Goal: Use online tool/utility: Utilize a website feature to perform a specific function

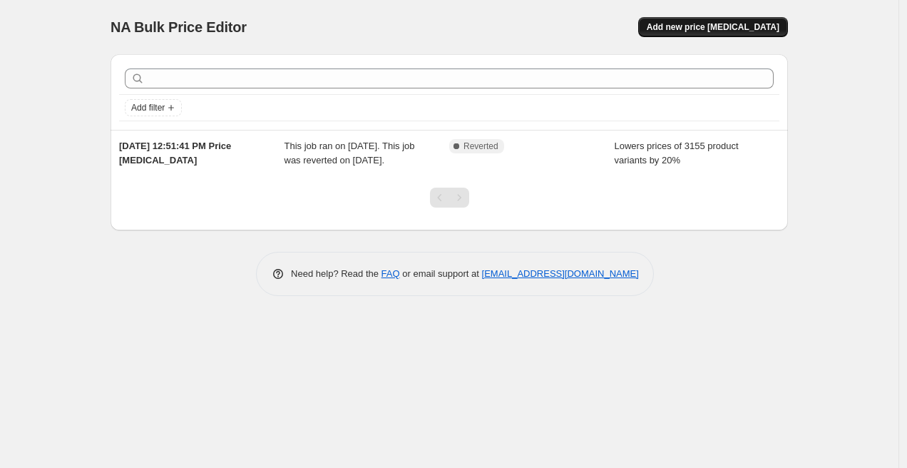
click at [702, 31] on span "Add new price [MEDICAL_DATA]" at bounding box center [713, 26] width 133 height 11
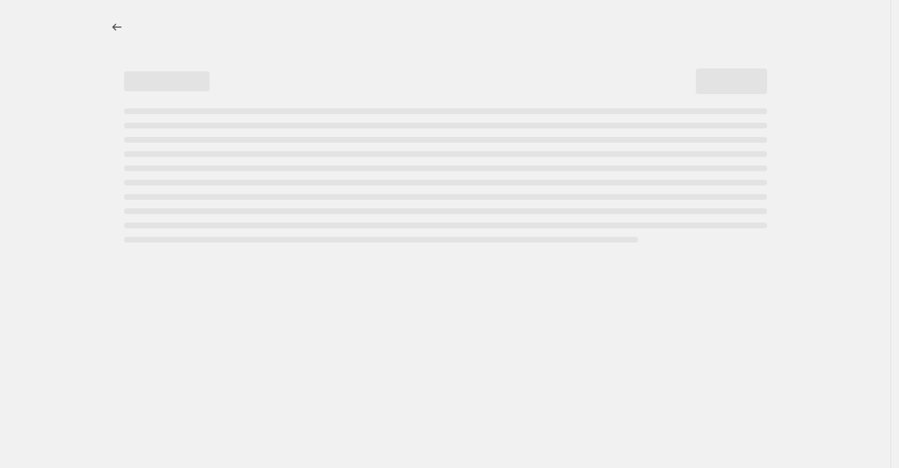
select select "percentage"
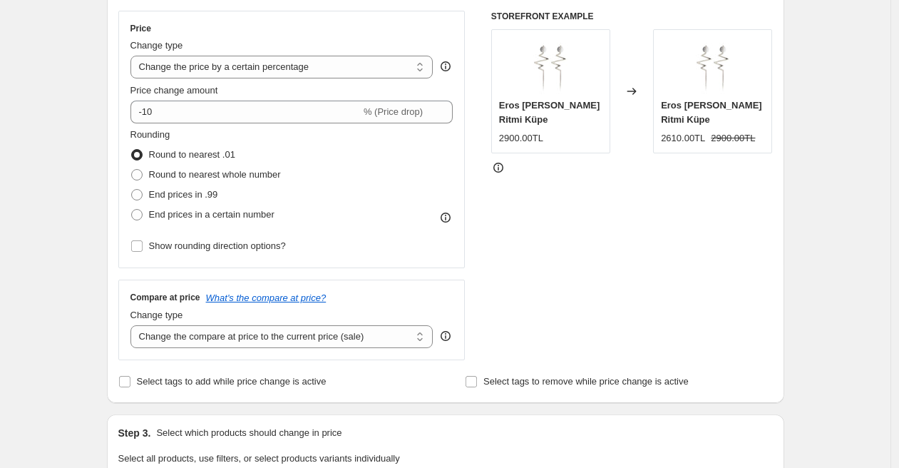
scroll to position [369, 0]
